Goal: Find specific page/section: Find specific page/section

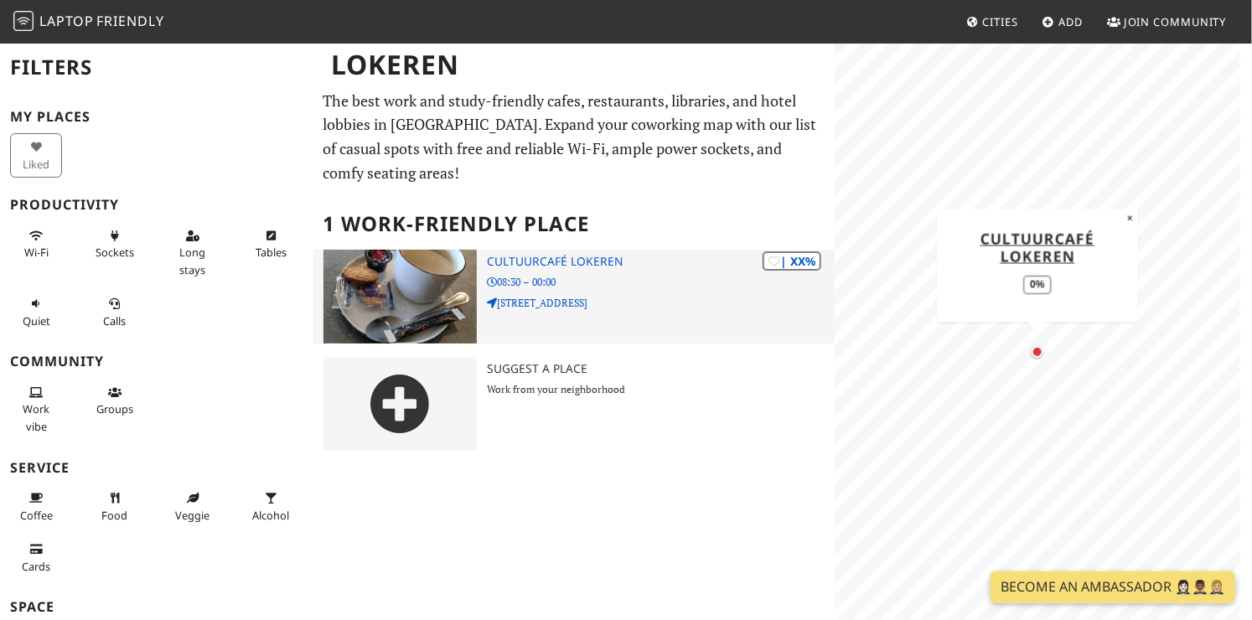
click at [587, 262] on h3 "Cultuurcafé Lokeren" at bounding box center [661, 262] width 348 height 14
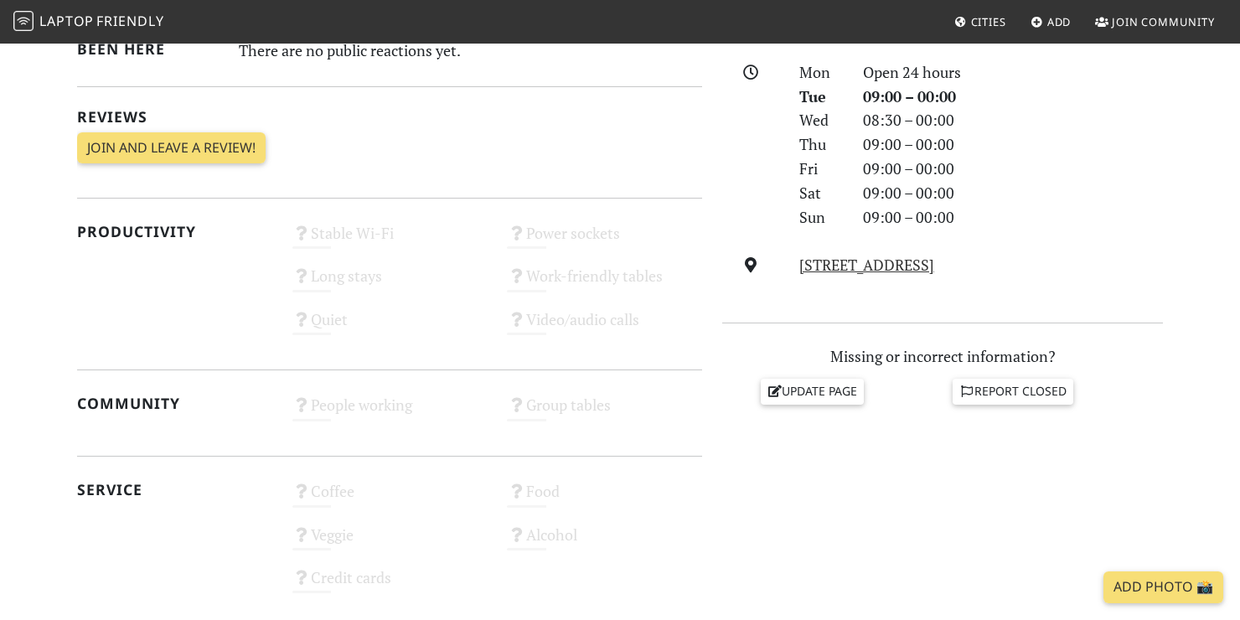
scroll to position [503, 0]
